Goal: Task Accomplishment & Management: Manage account settings

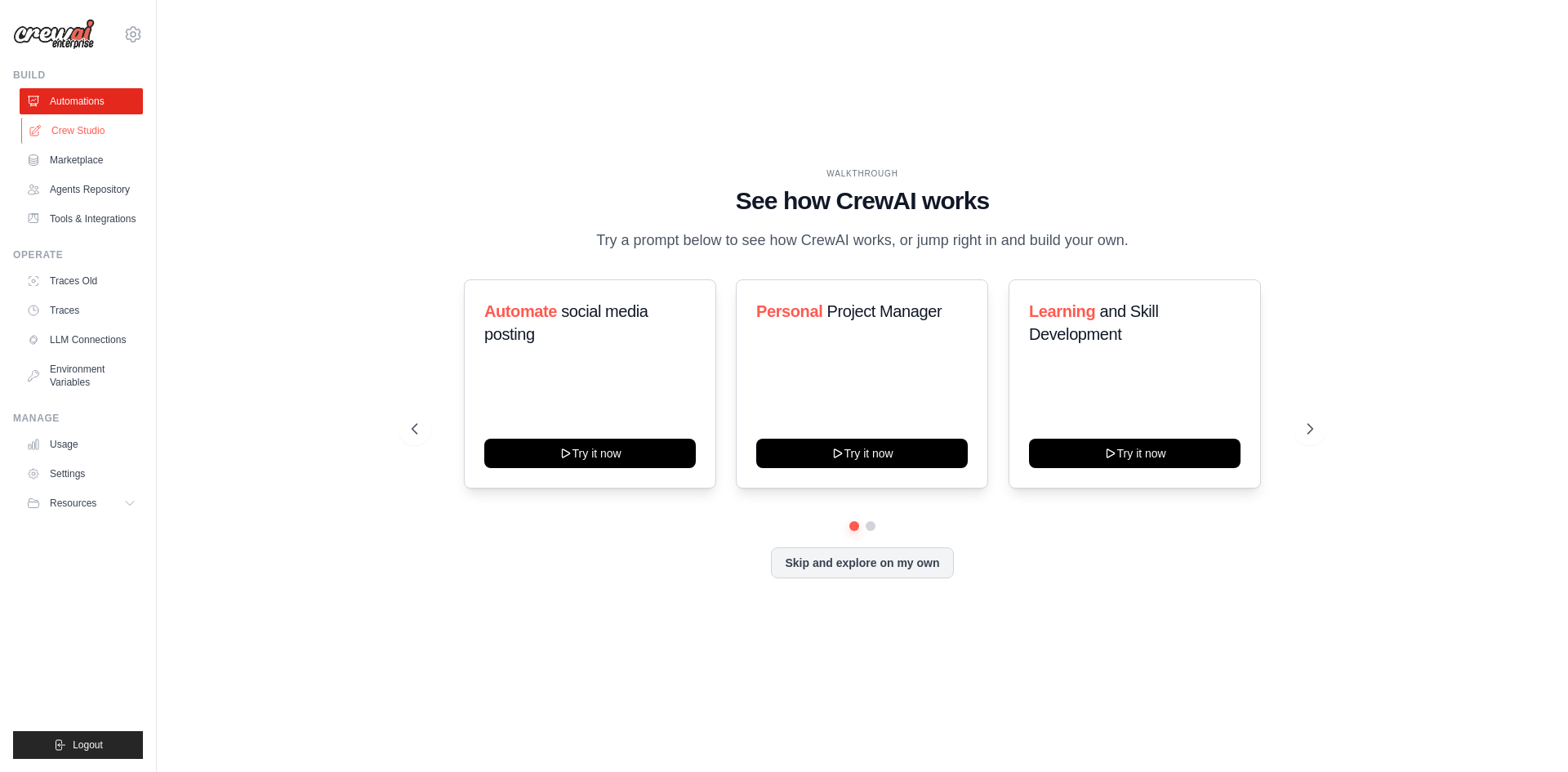
click at [79, 131] on link "Crew Studio" at bounding box center [83, 131] width 124 height 26
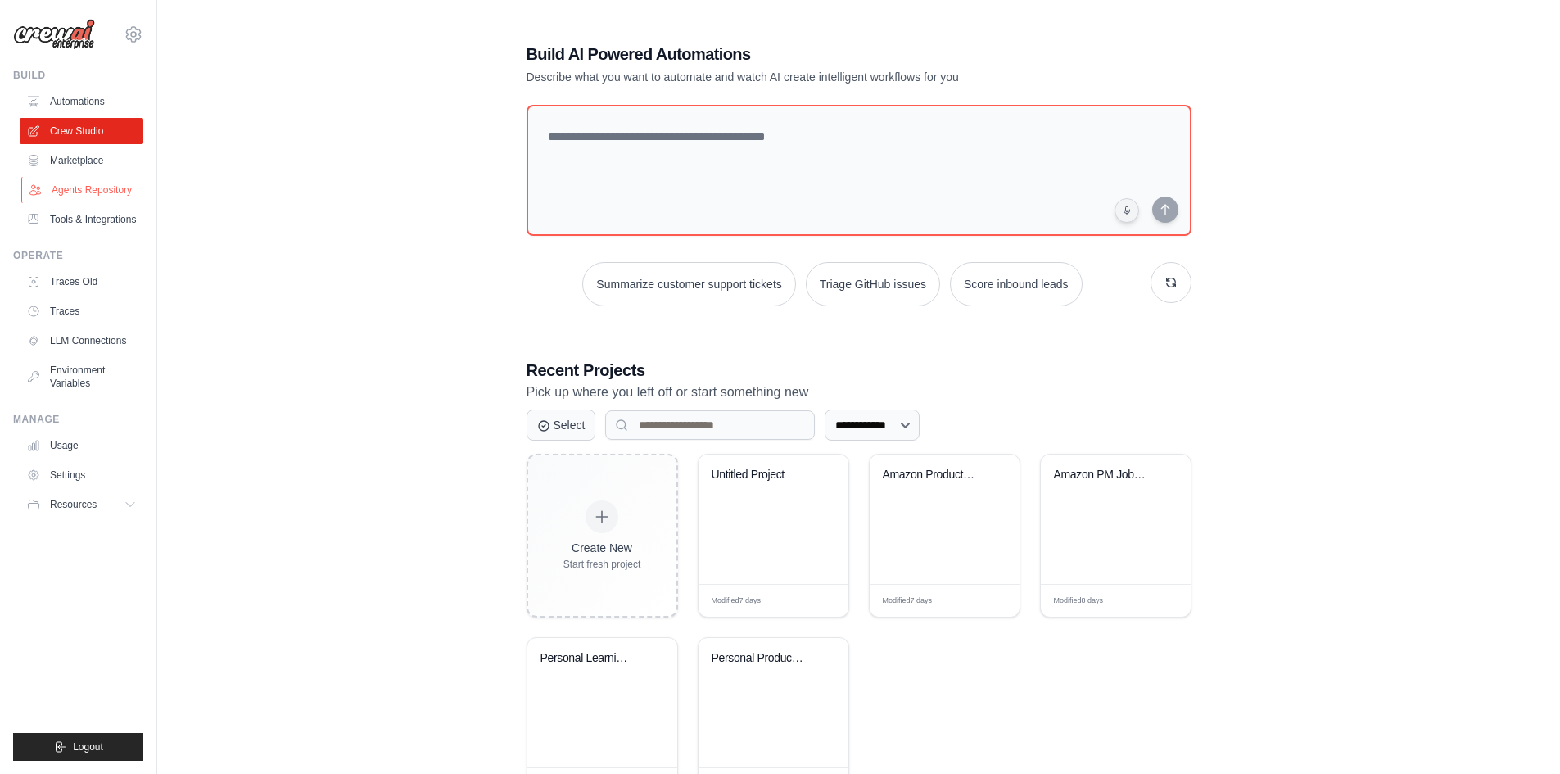
click at [75, 195] on link "Agents Repository" at bounding box center [83, 190] width 124 height 26
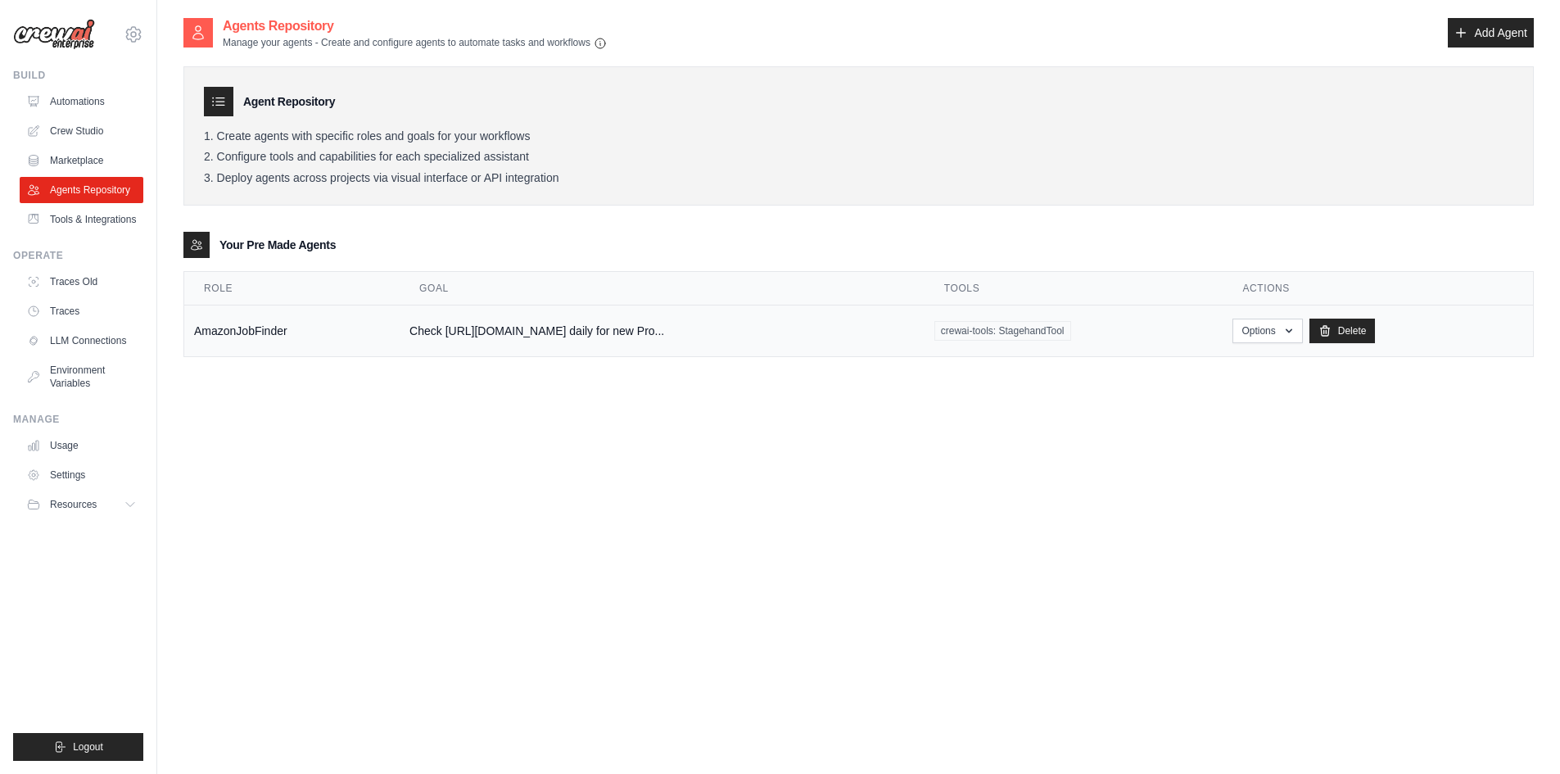
click at [1010, 333] on span "crewai-tools: StagehandTool" at bounding box center [1003, 331] width 137 height 20
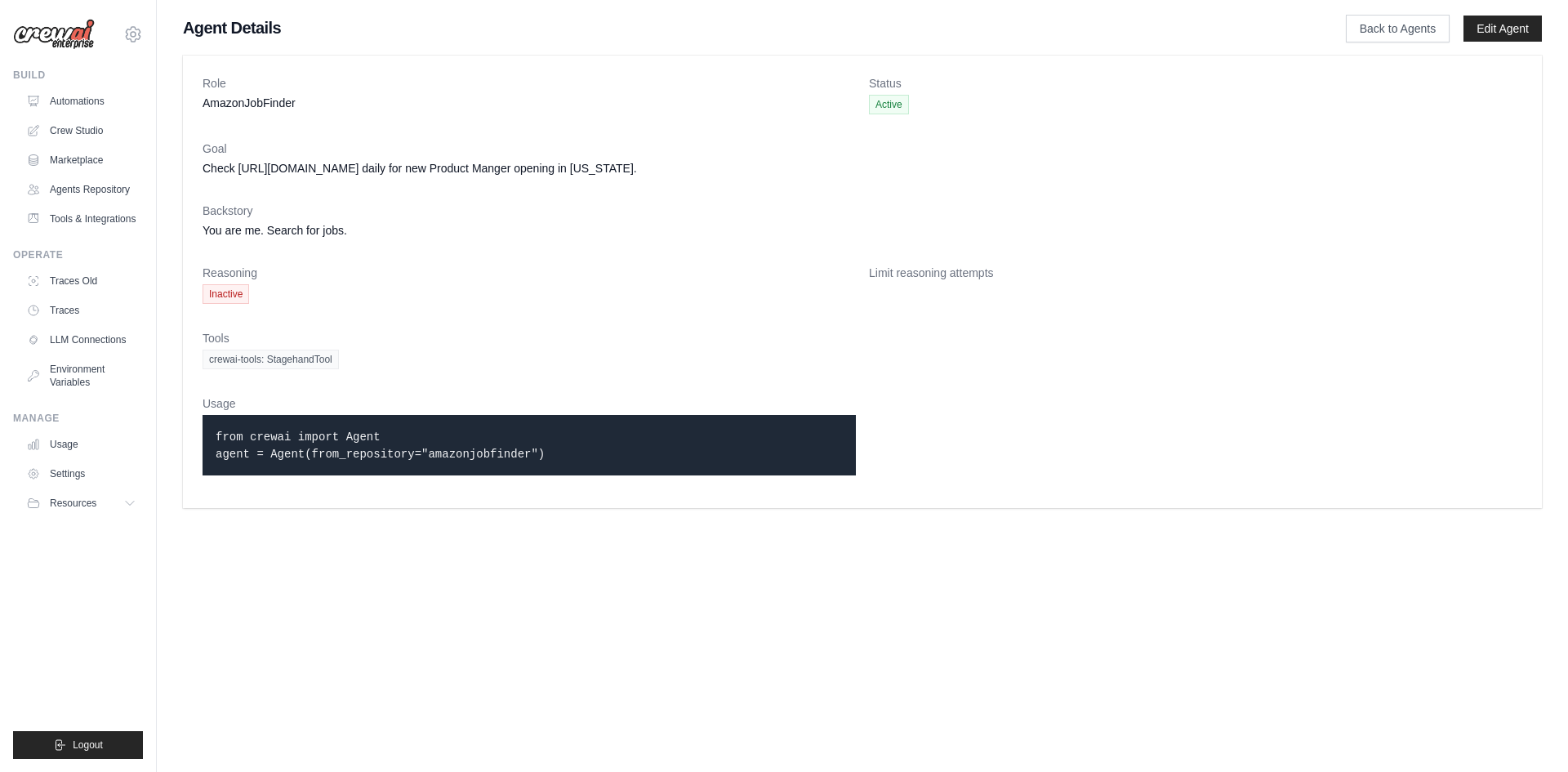
click at [281, 112] on div "Role AmazonJobFinder" at bounding box center [528, 94] width 653 height 39
click at [264, 158] on div "Goal Check https://www.amazon.jobs/en/search daily for new Product Manger openi…" at bounding box center [862, 159] width 1320 height 36
click at [252, 214] on dt "Backstory" at bounding box center [862, 210] width 1320 height 16
click at [1497, 23] on link "Edit Agent" at bounding box center [1502, 29] width 79 height 26
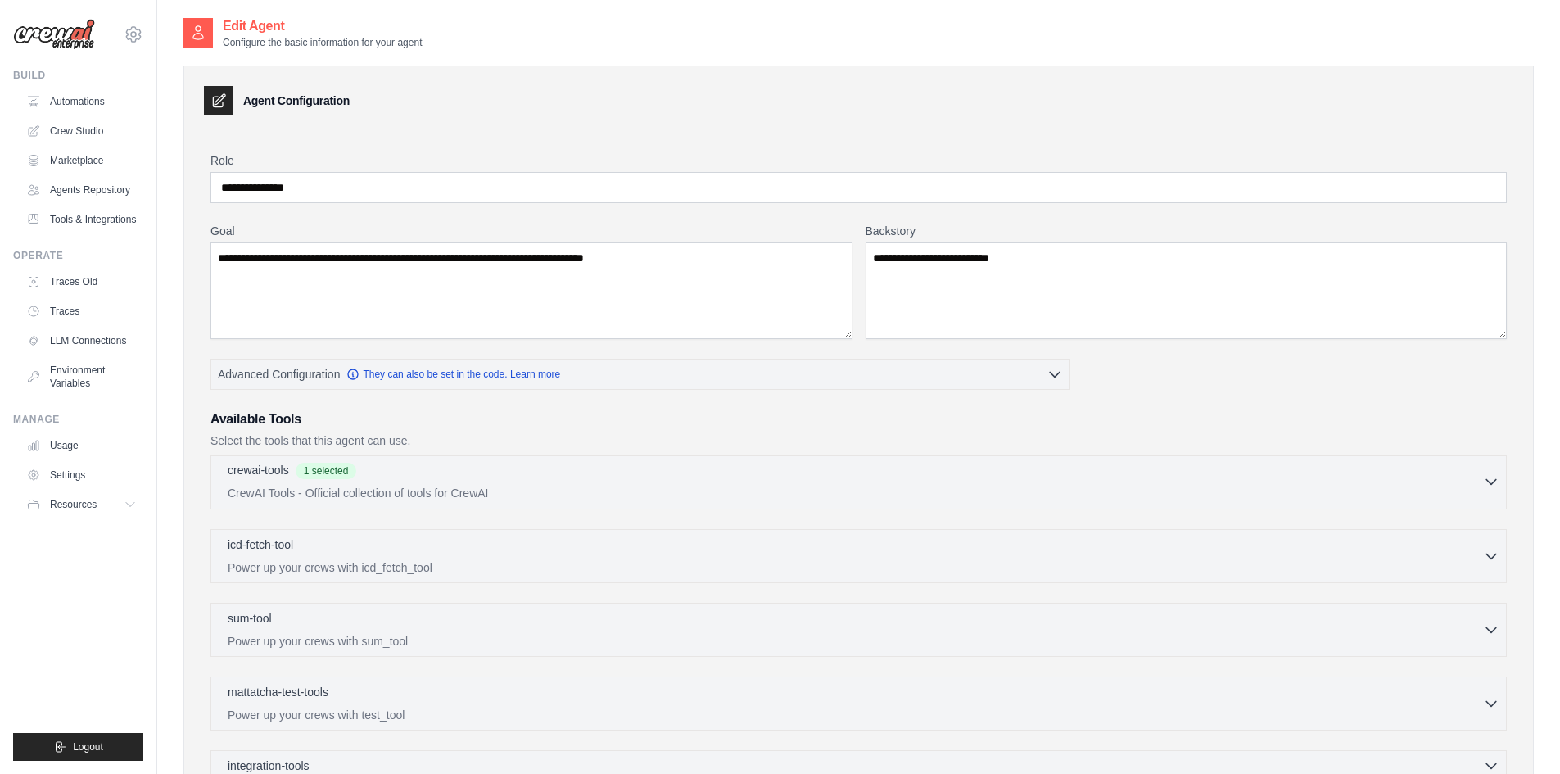
scroll to position [229, 0]
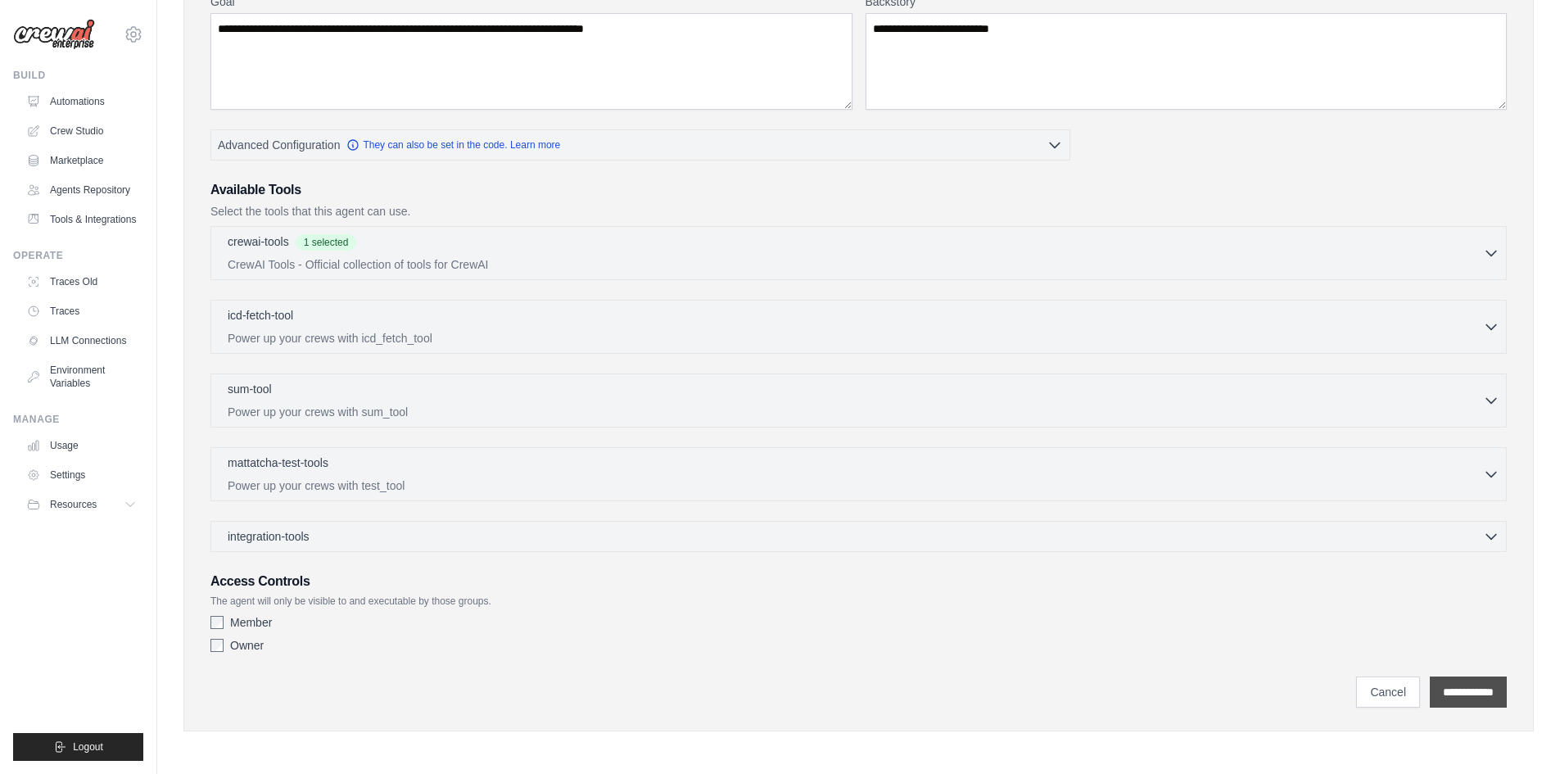
click at [1440, 690] on input "**********" at bounding box center [1468, 692] width 77 height 31
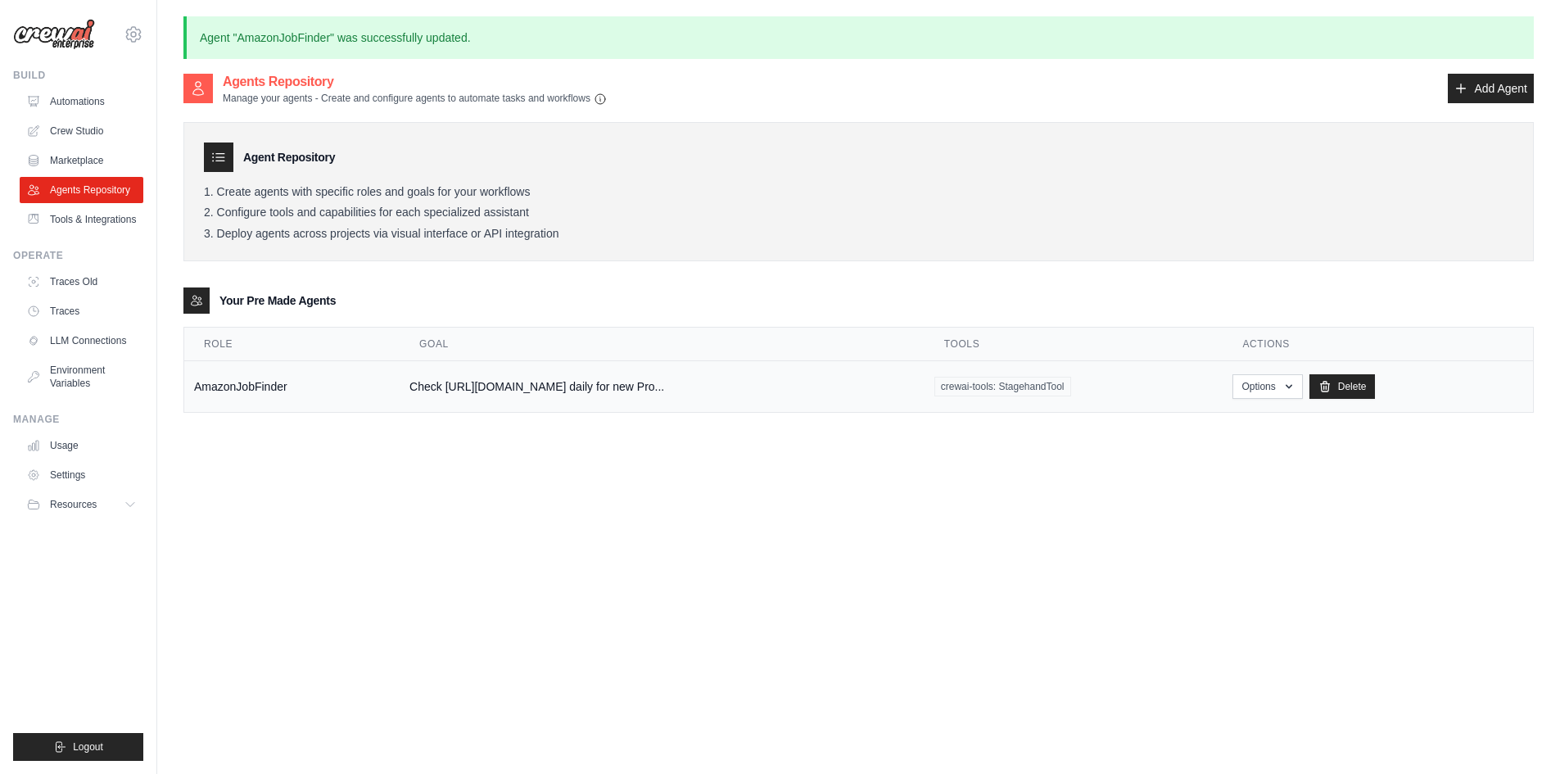
click at [430, 380] on td "Check https://www.amazon.jobs/en/search daily for new Pro..." at bounding box center [662, 387] width 525 height 52
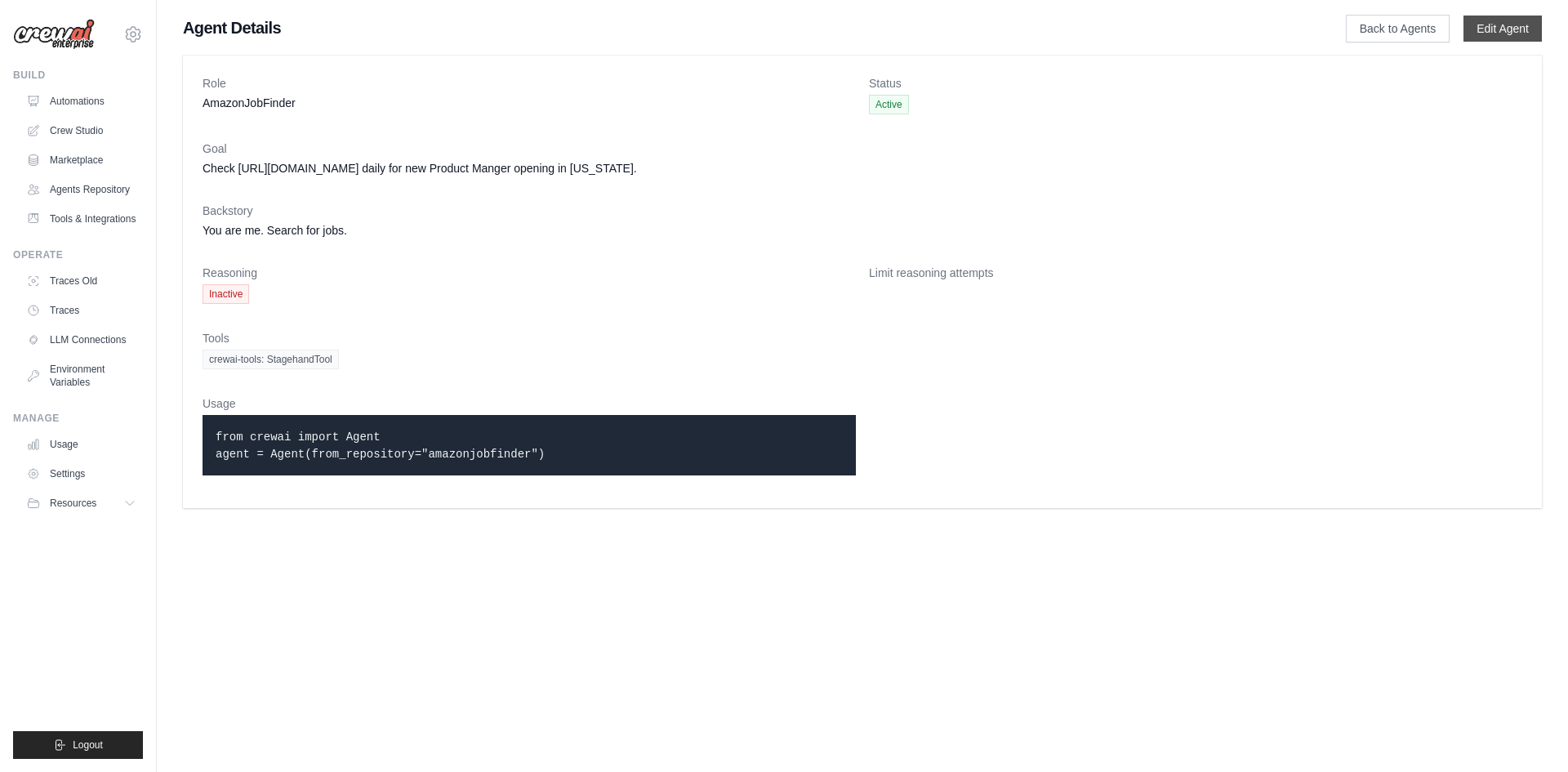
click at [1508, 29] on link "Edit Agent" at bounding box center [1502, 29] width 79 height 26
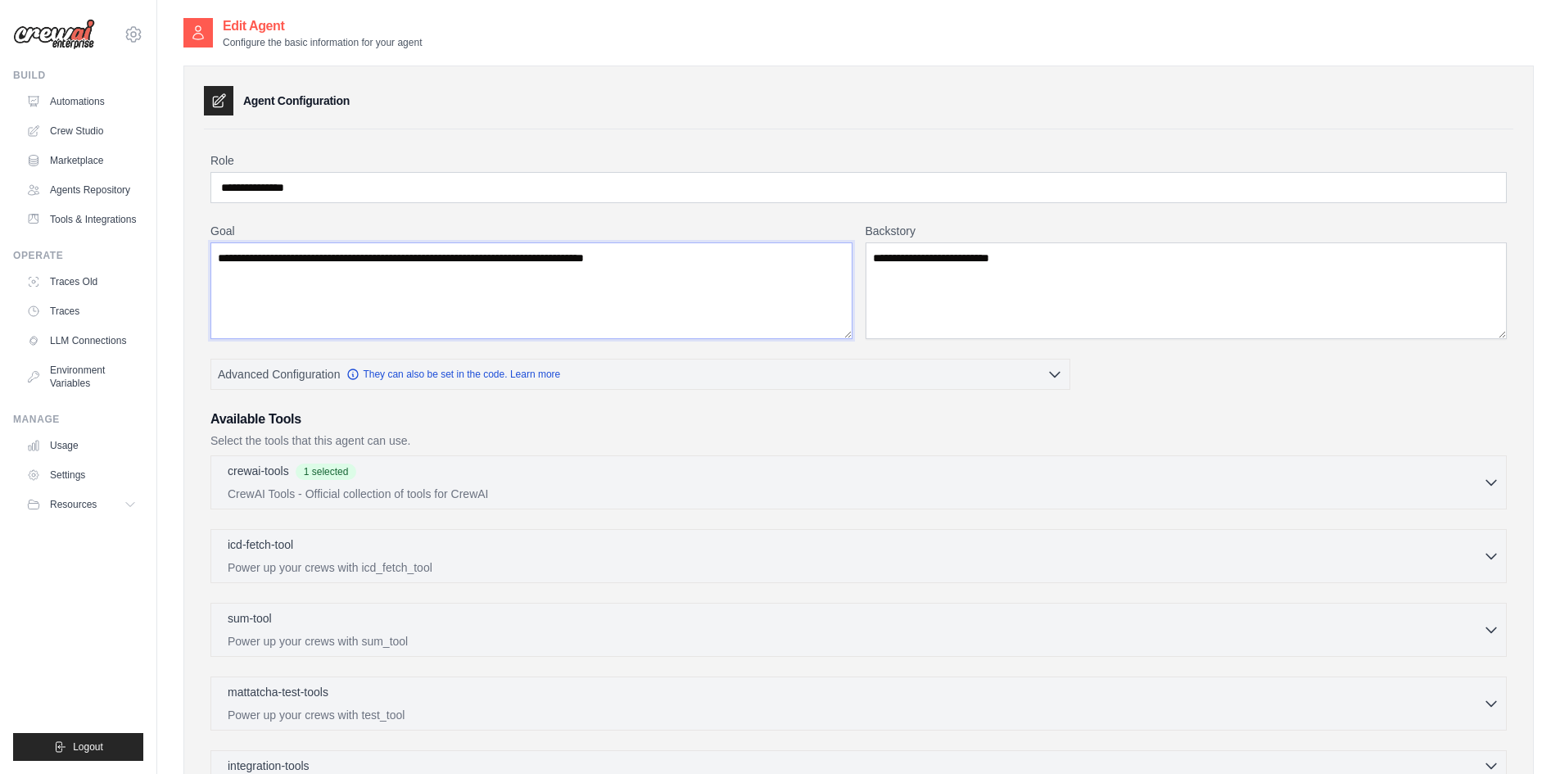
click at [777, 297] on textarea "**********" at bounding box center [532, 290] width 642 height 97
click at [369, 479] on div "crewai-tools 1 selected" at bounding box center [856, 472] width 1256 height 20
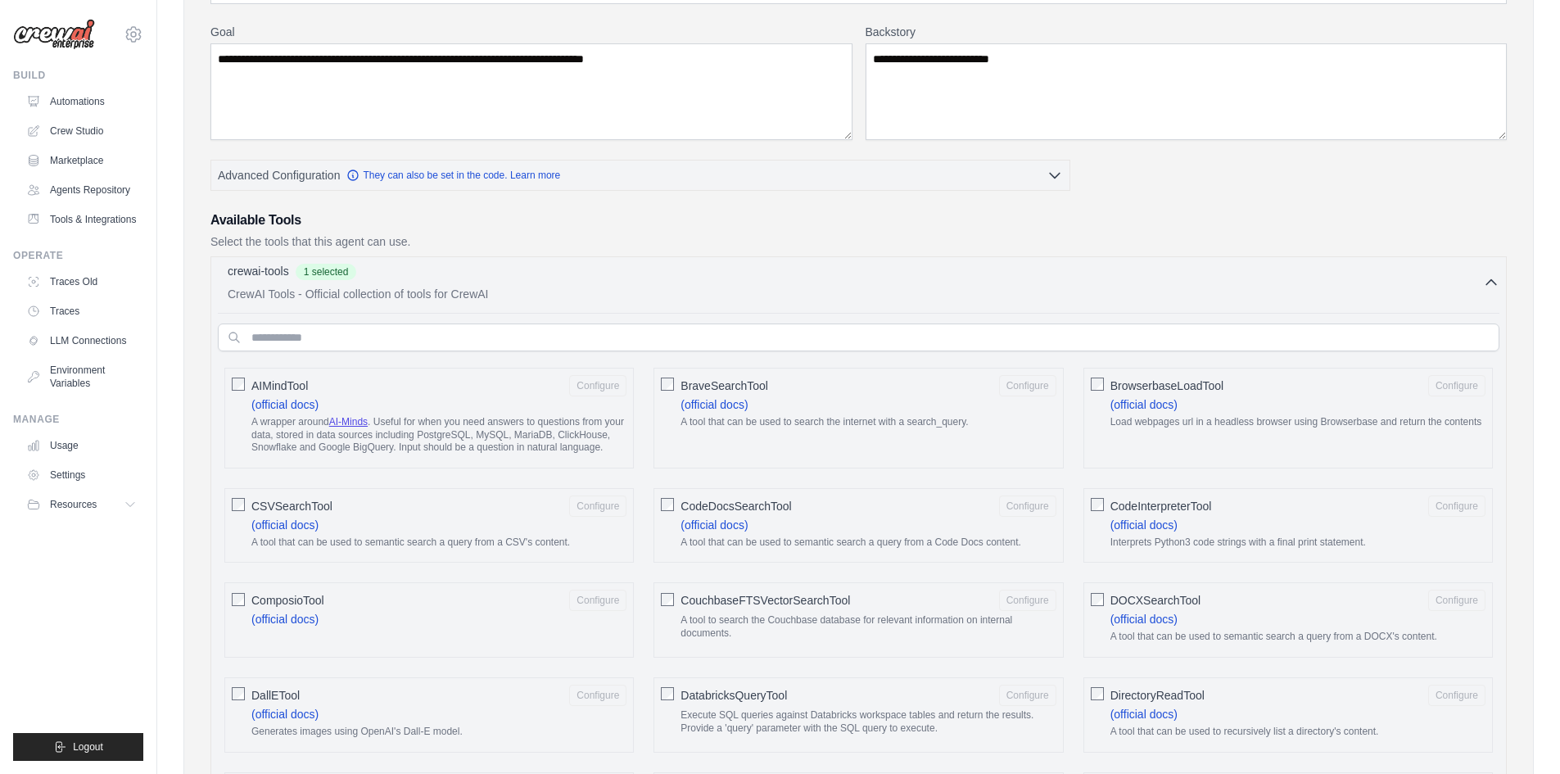
scroll to position [219, 0]
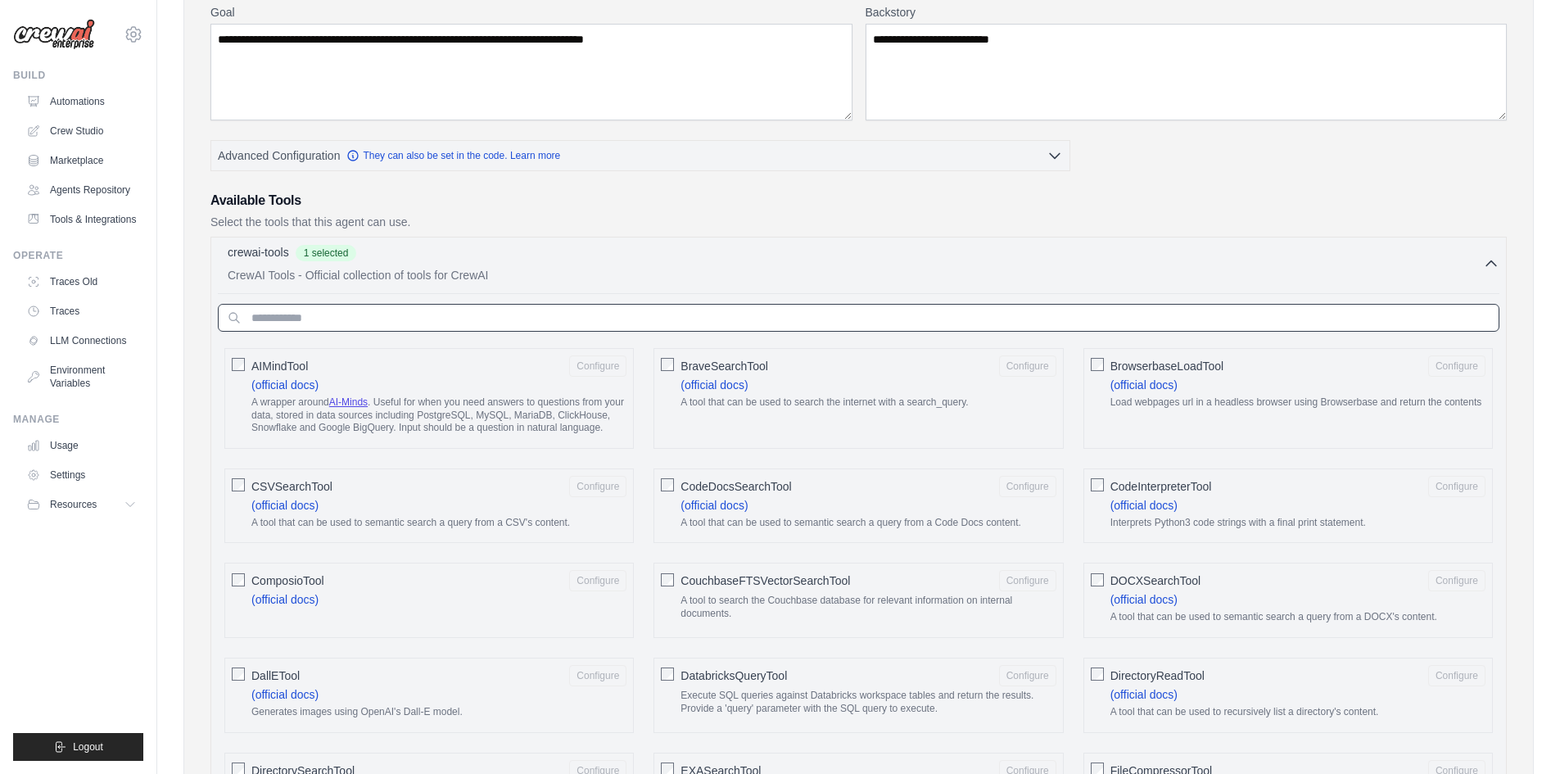
click at [441, 323] on input "text" at bounding box center [859, 318] width 1282 height 28
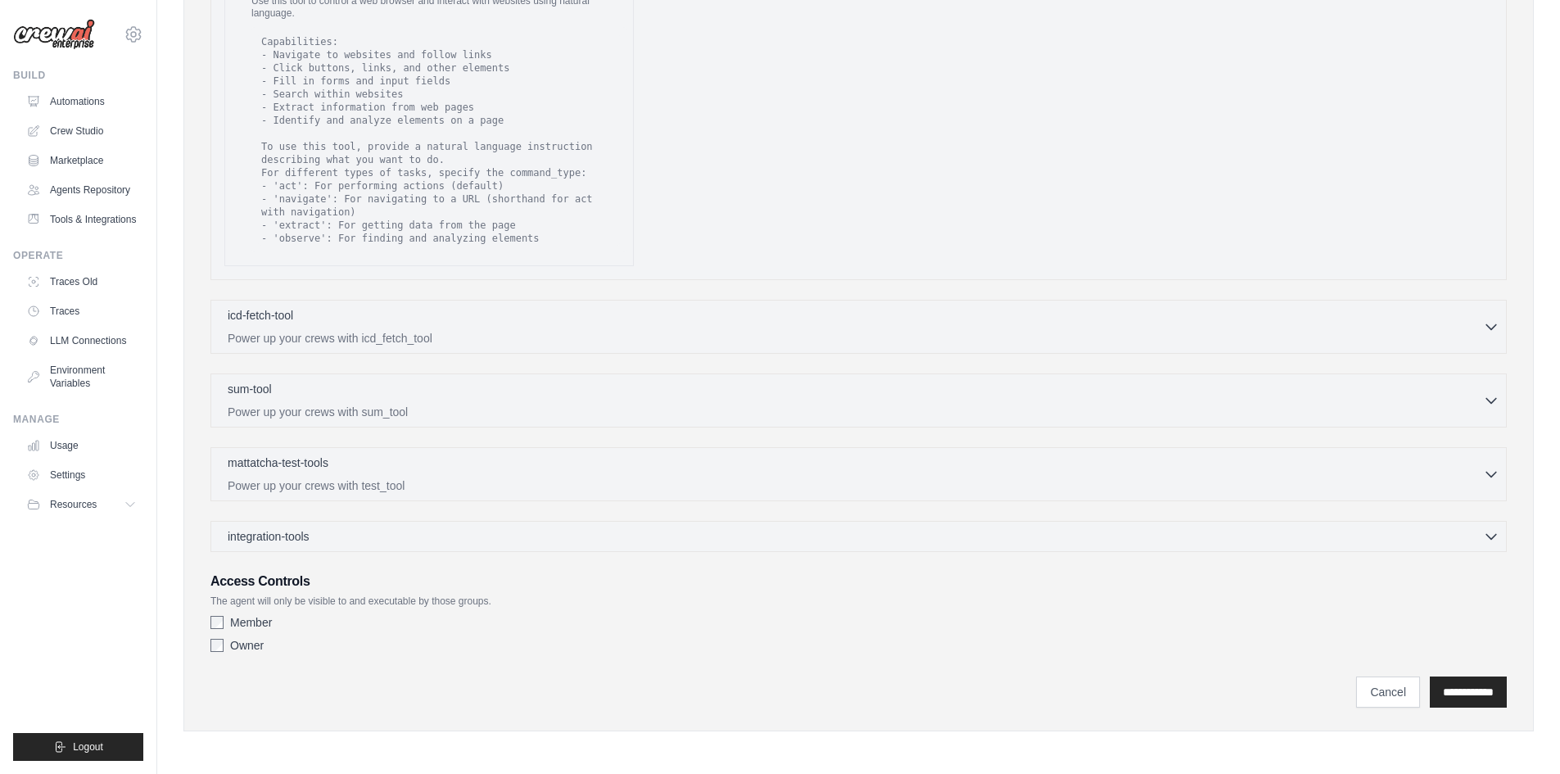
scroll to position [505, 0]
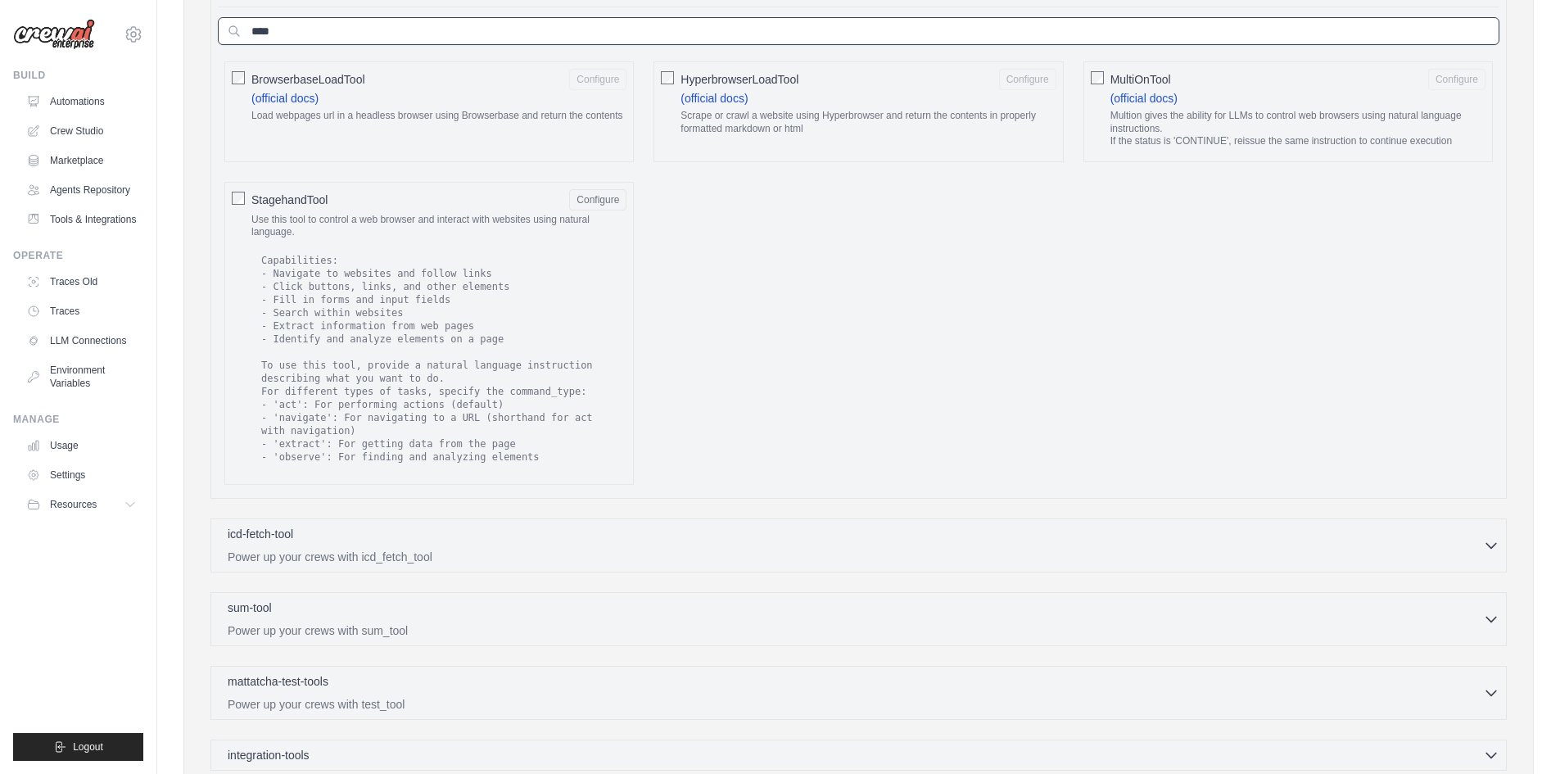
type input "****"
click at [396, 211] on label "StagehandTool Configure Use this tool to control a web browser and interact wit…" at bounding box center [438, 333] width 375 height 288
click at [353, 209] on div "StagehandTool Configure" at bounding box center [438, 199] width 375 height 21
click at [588, 199] on button "Configure" at bounding box center [597, 198] width 57 height 21
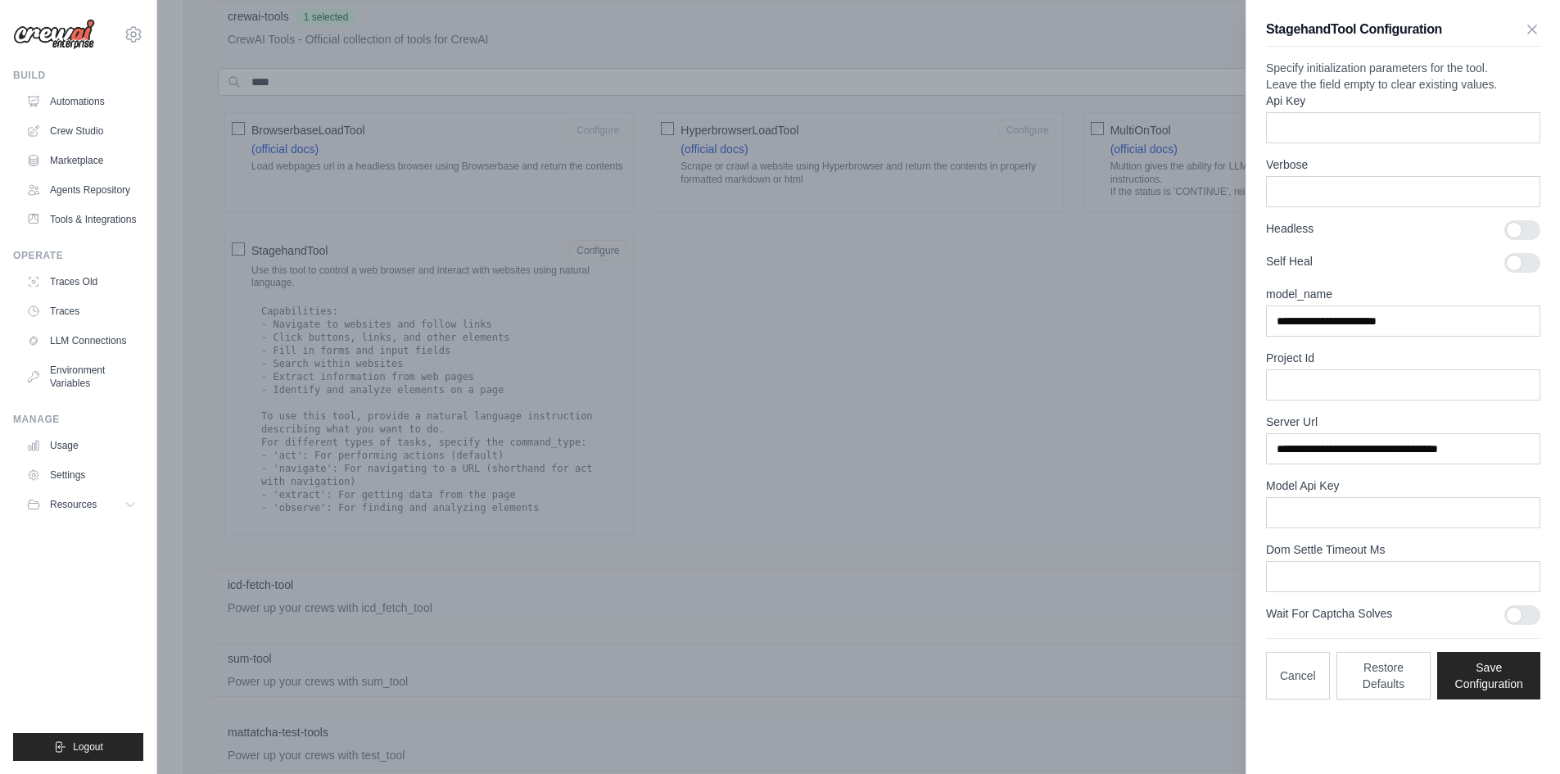
scroll to position [69, 0]
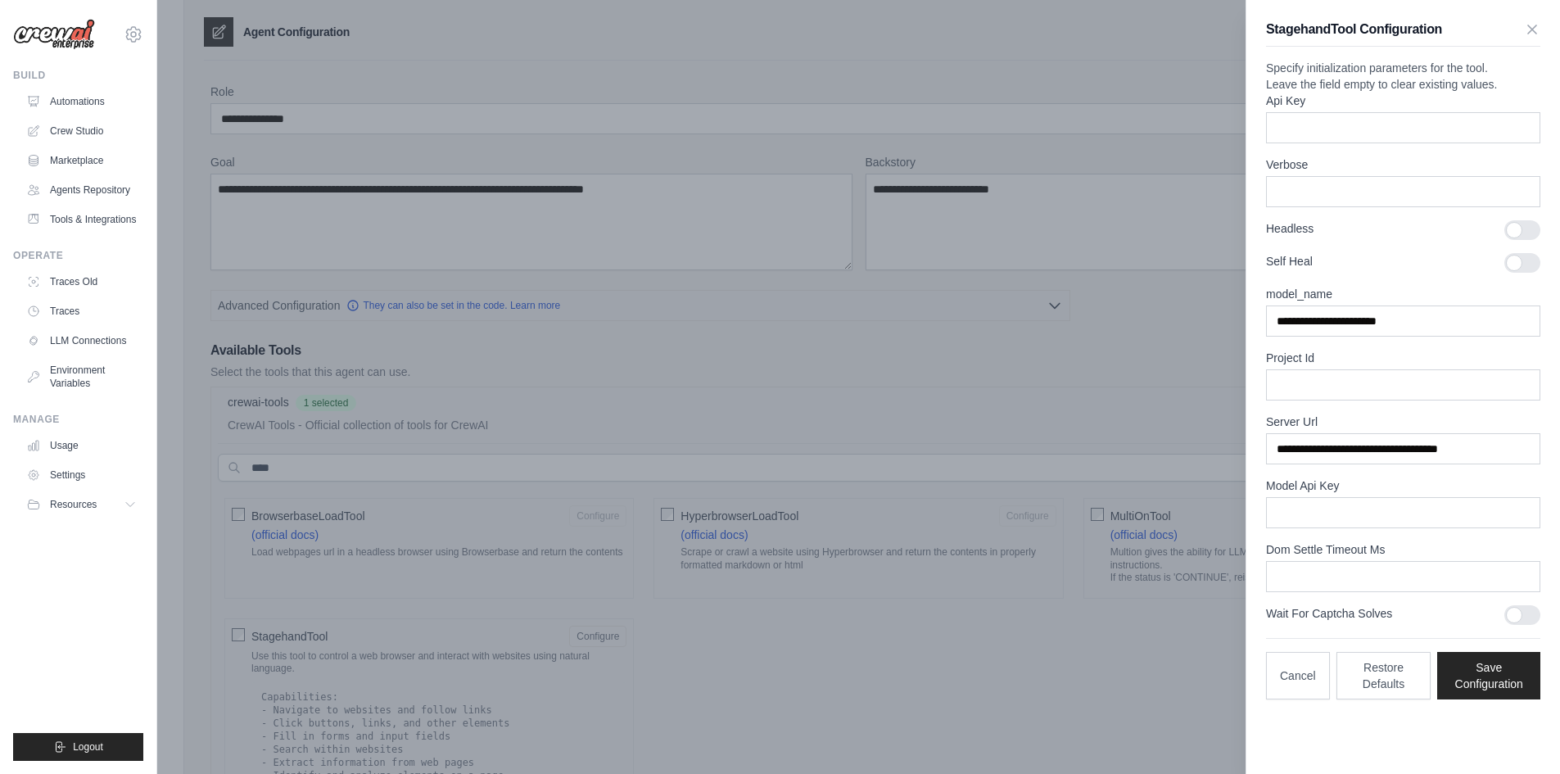
click at [548, 428] on div at bounding box center [780, 387] width 1560 height 774
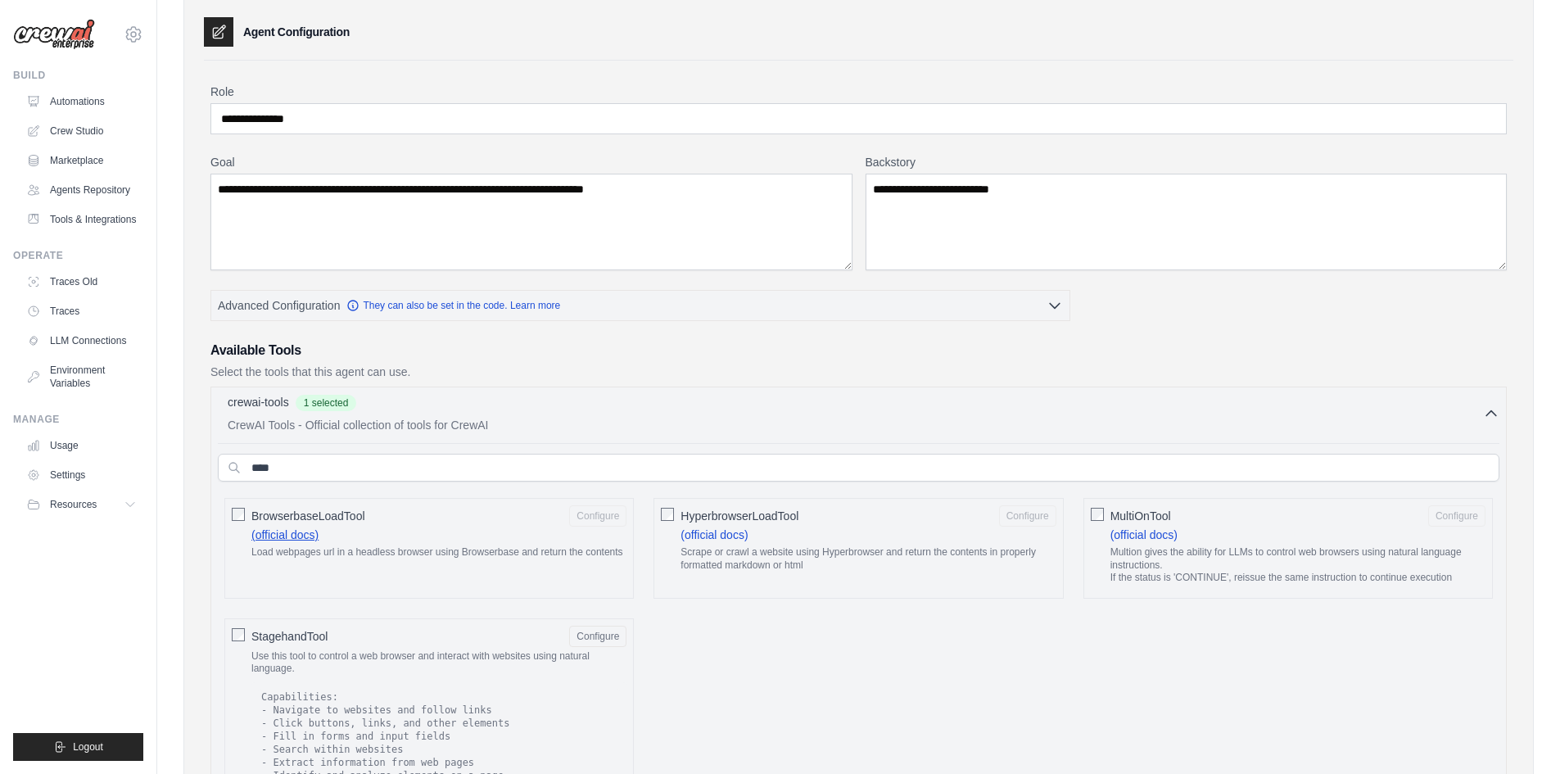
click at [282, 538] on link "(official docs)" at bounding box center [284, 534] width 67 height 13
